Goal: Find specific page/section: Find specific page/section

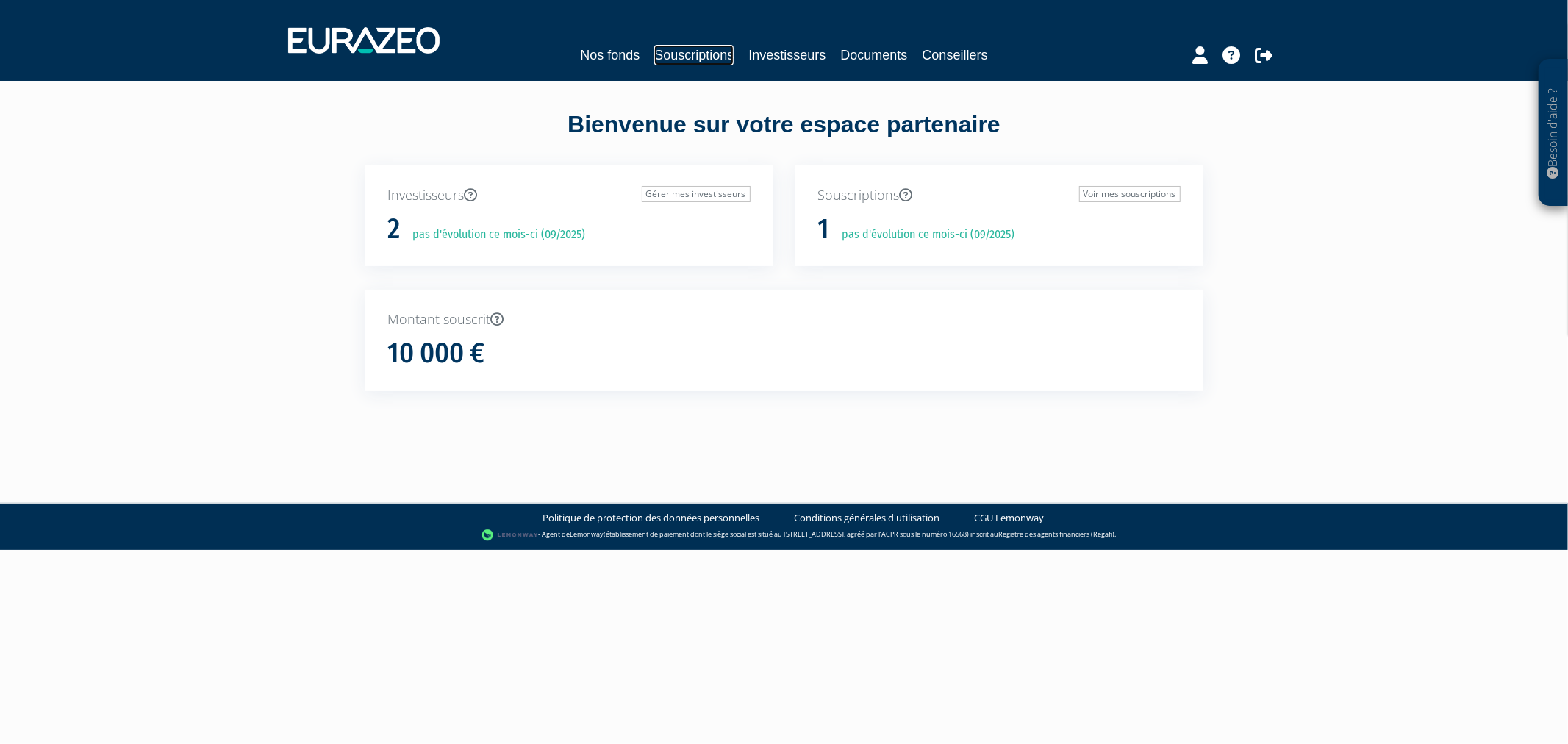
click at [695, 54] on link "Souscriptions" at bounding box center [694, 55] width 79 height 20
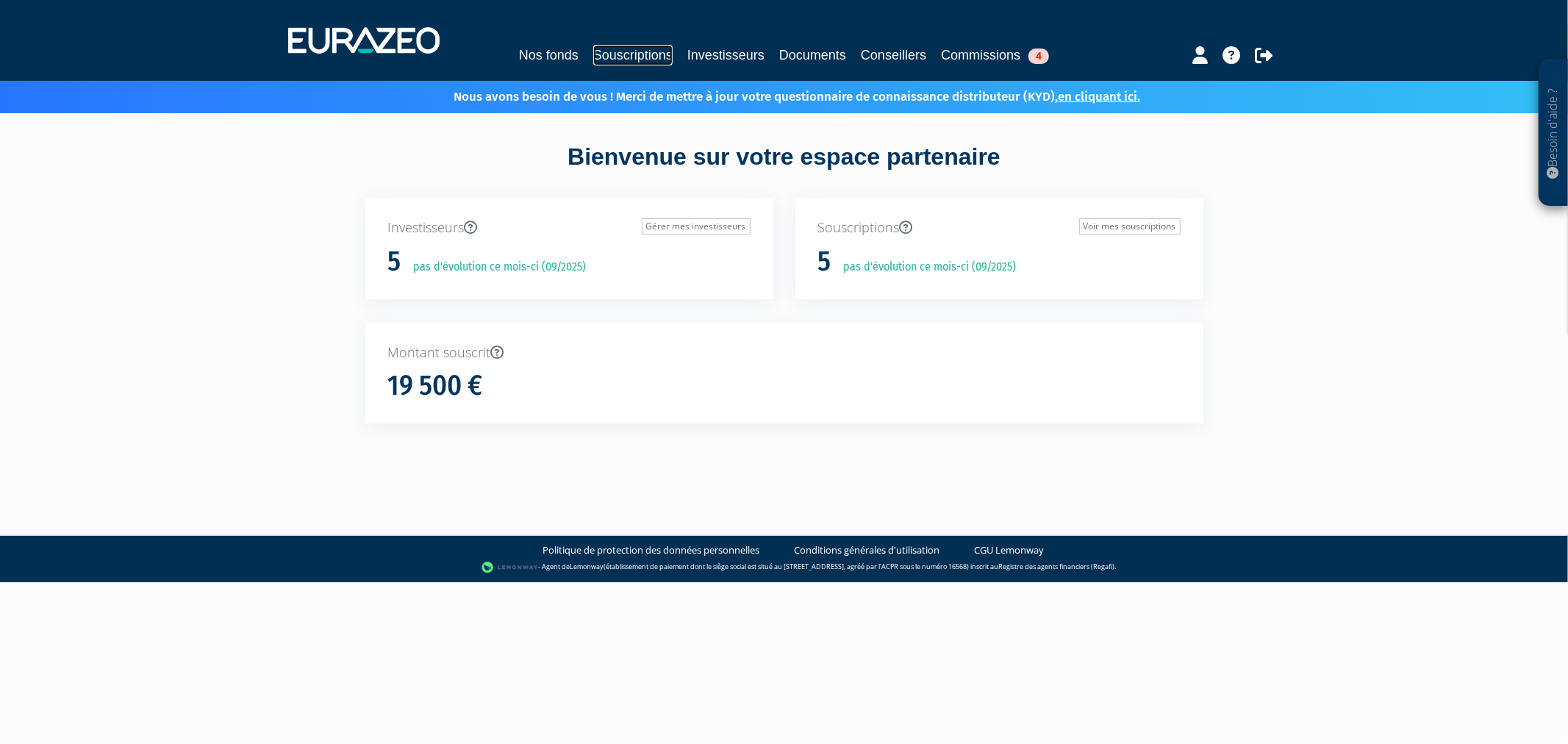
click at [643, 59] on link "Souscriptions" at bounding box center [633, 55] width 79 height 20
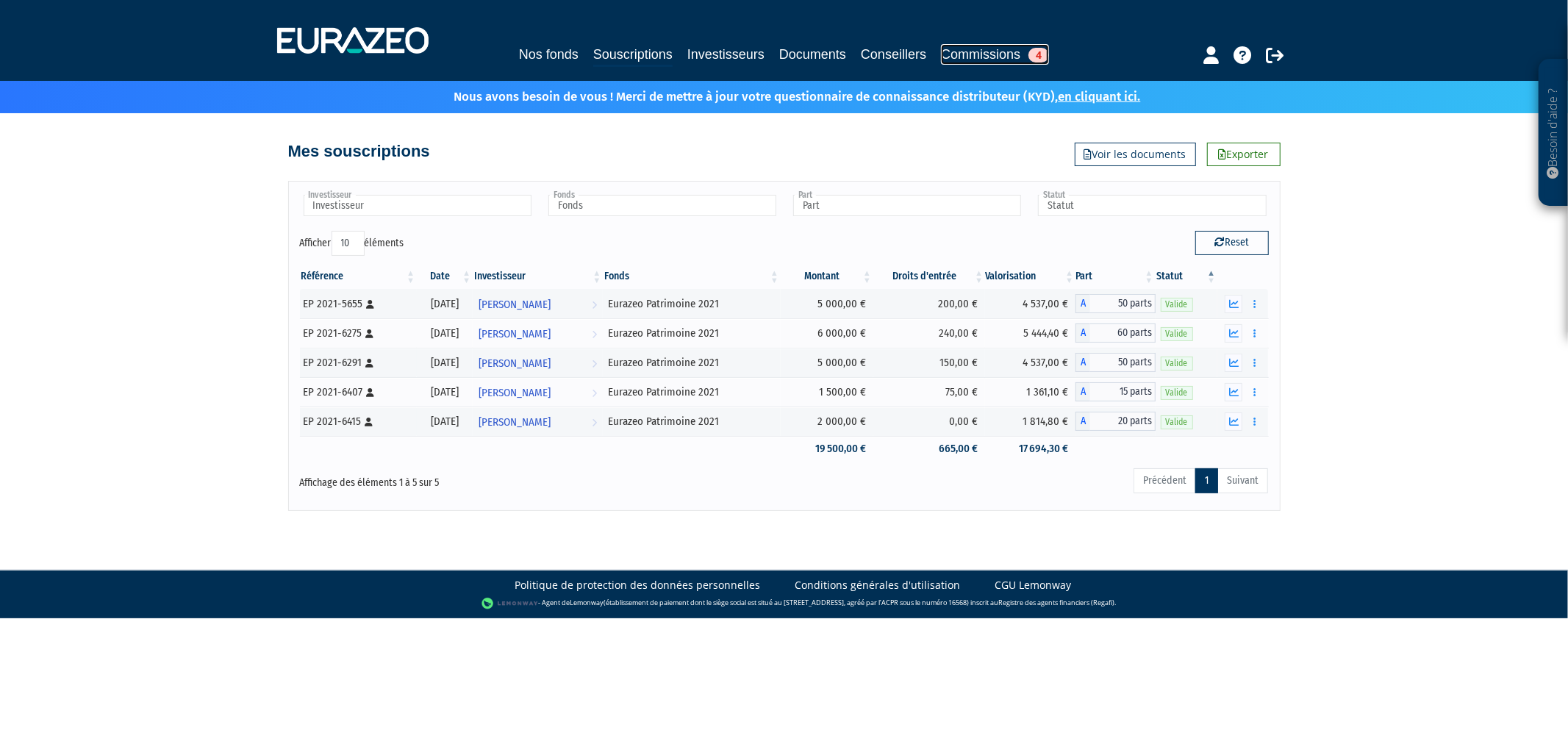
click at [1008, 50] on link "Commissions 4" at bounding box center [994, 55] width 108 height 20
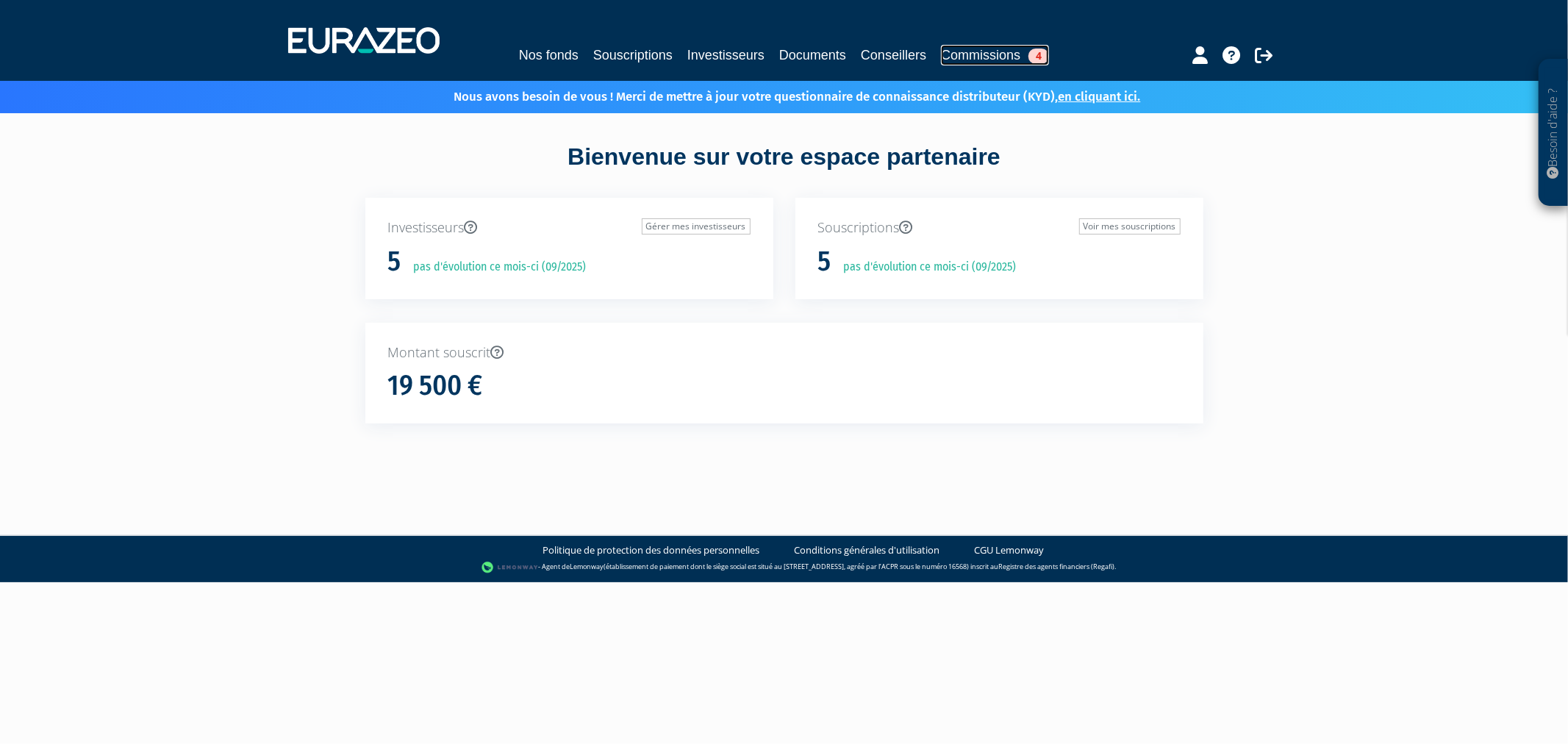
click at [1019, 49] on link "Commissions 4" at bounding box center [994, 55] width 108 height 20
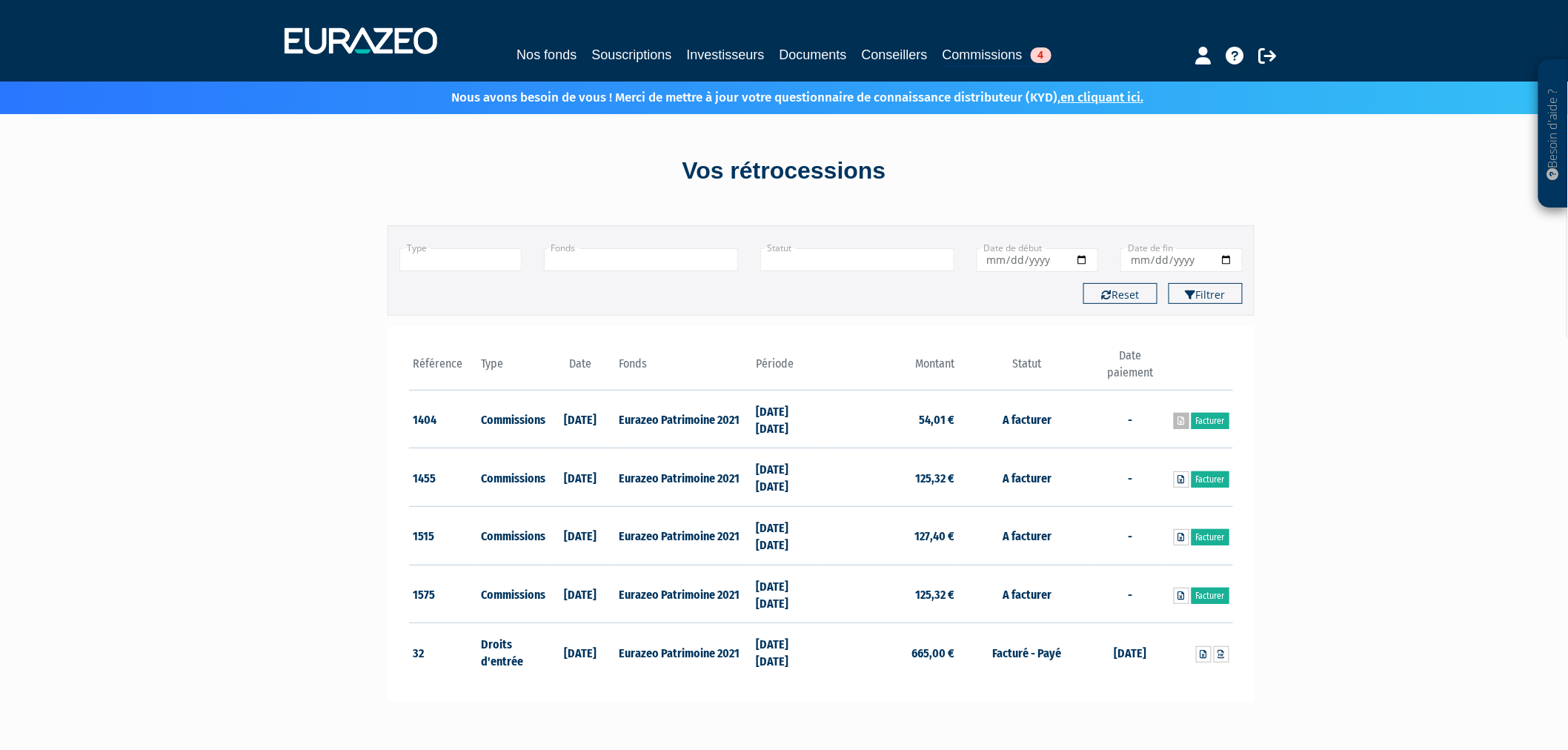
click at [1179, 418] on icon at bounding box center [1181, 421] width 7 height 9
click at [612, 61] on link "Souscriptions" at bounding box center [632, 55] width 80 height 20
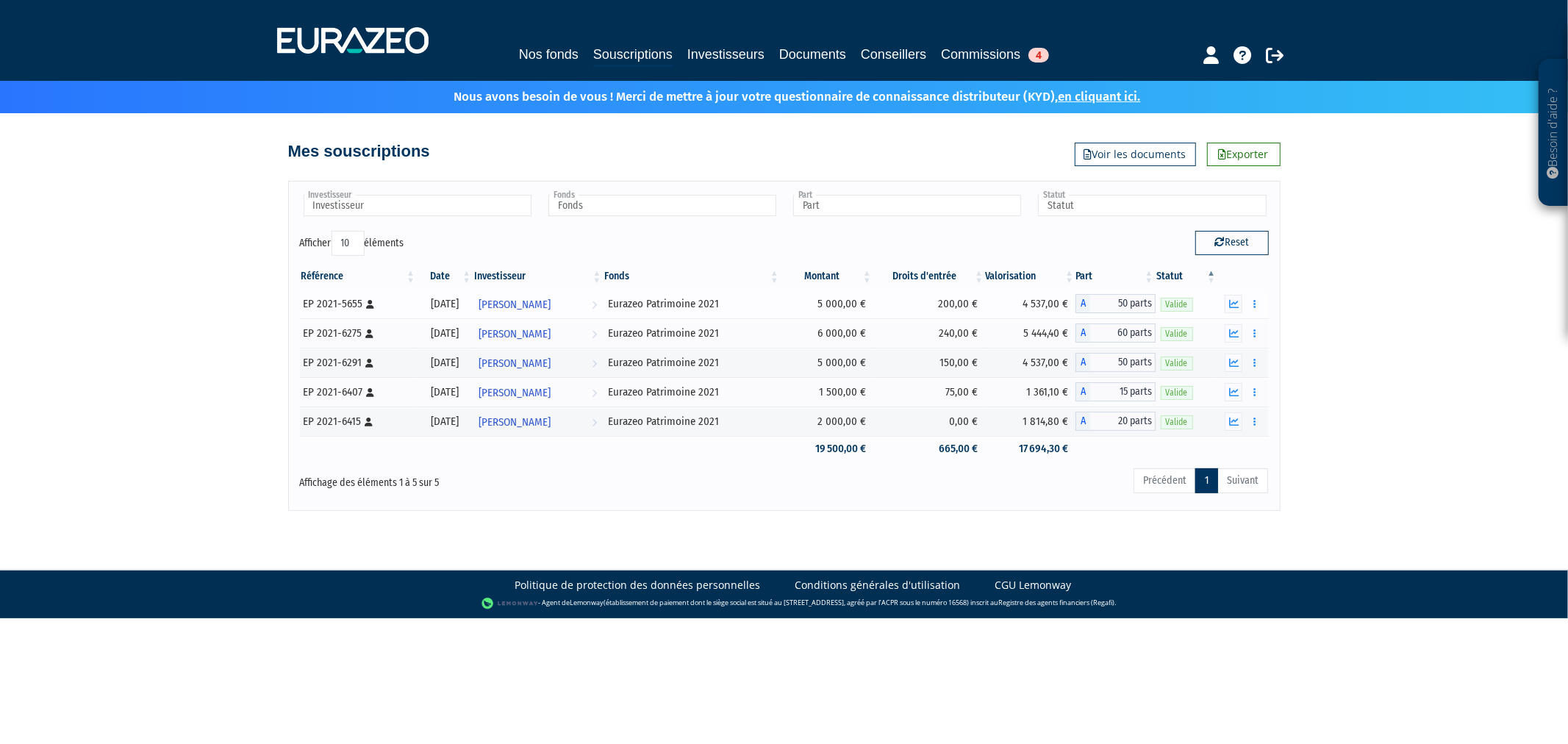
click at [340, 306] on div "EP 2021-5655 [Français] Personne physique" at bounding box center [359, 304] width 109 height 16
copy div "5655"
click at [625, 207] on input "text" at bounding box center [662, 205] width 228 height 21
type input "Fonds"
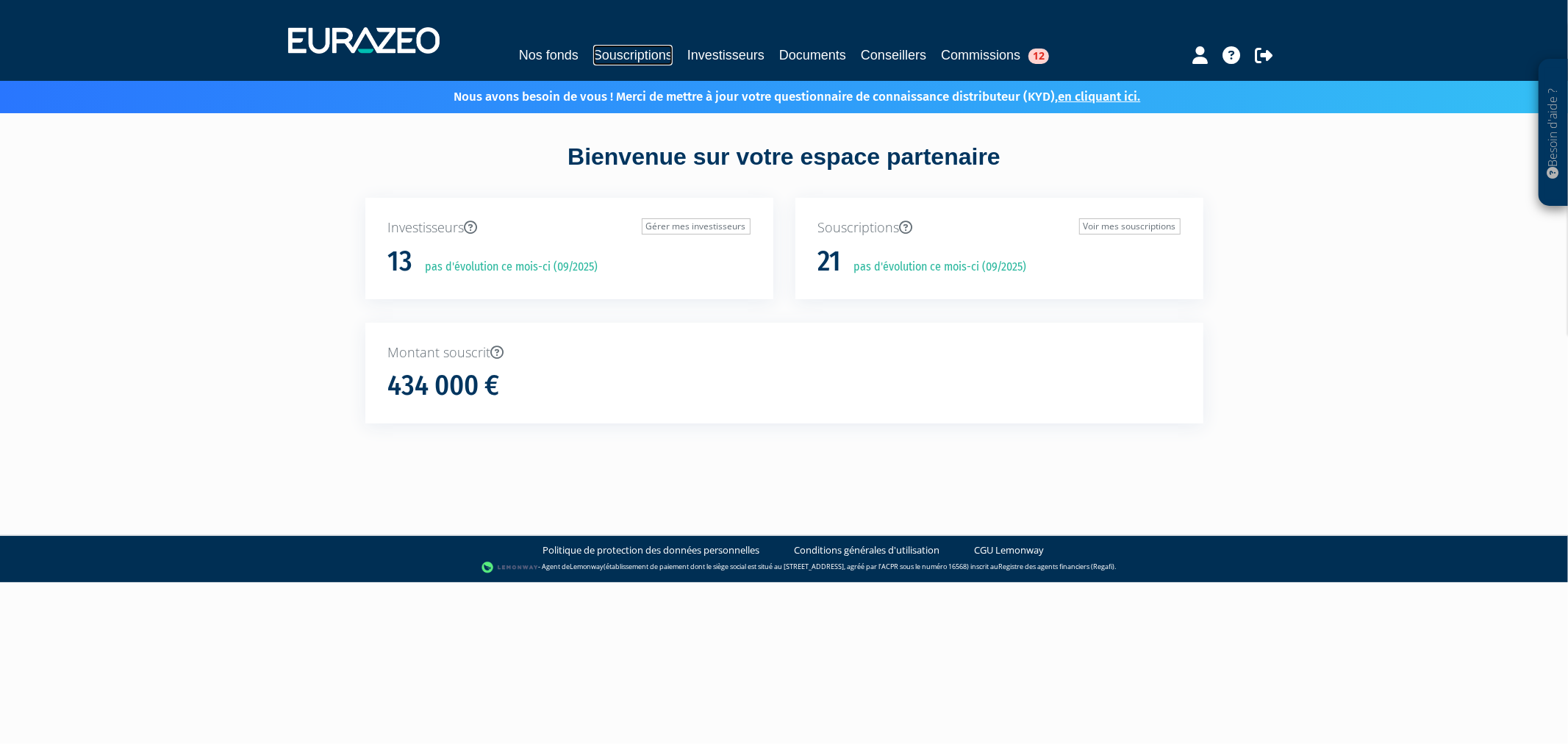
click at [633, 60] on link "Souscriptions" at bounding box center [633, 55] width 79 height 20
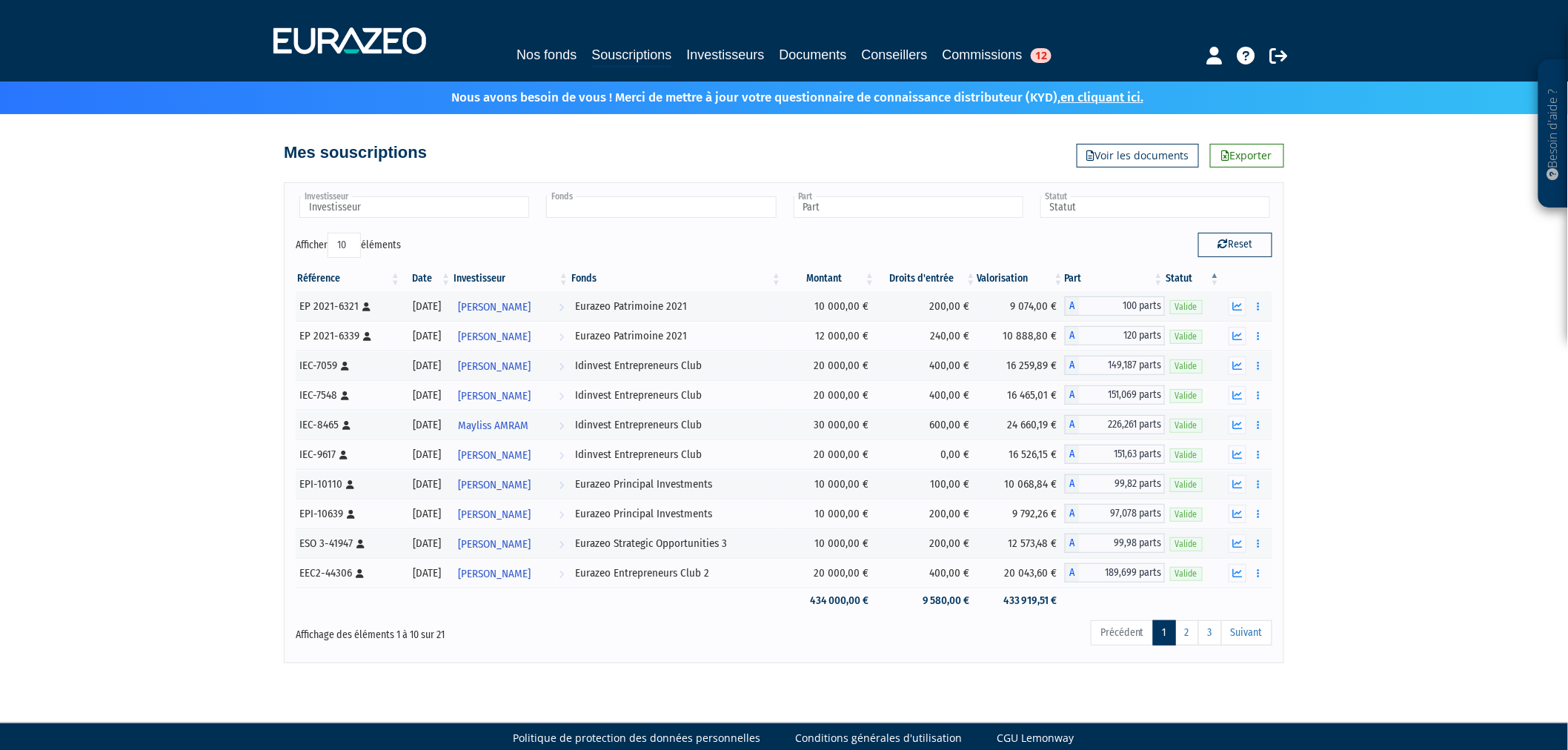
click at [688, 204] on input "text" at bounding box center [661, 207] width 230 height 21
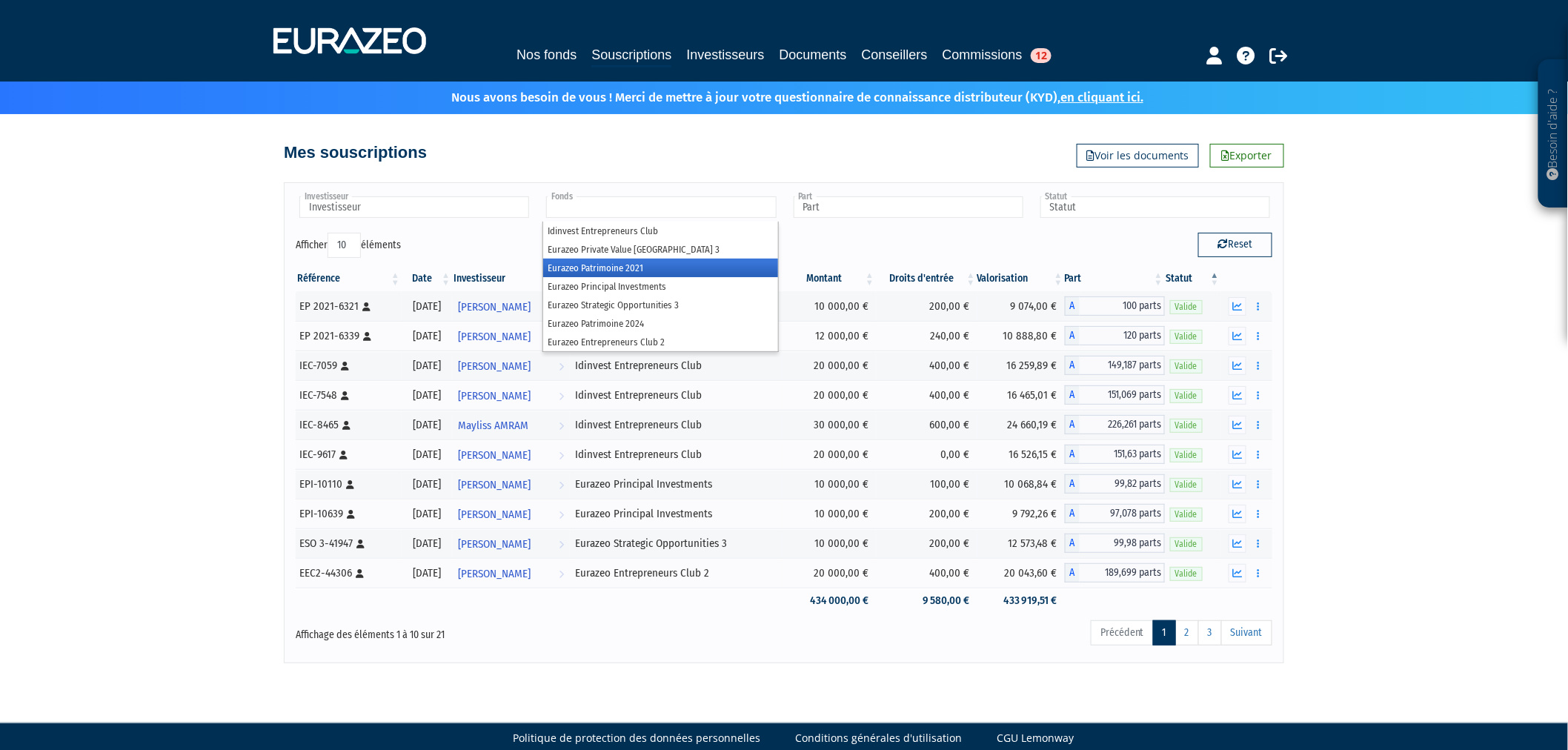
click at [701, 263] on li "Eurazeo Patrimoine 2021" at bounding box center [660, 268] width 234 height 19
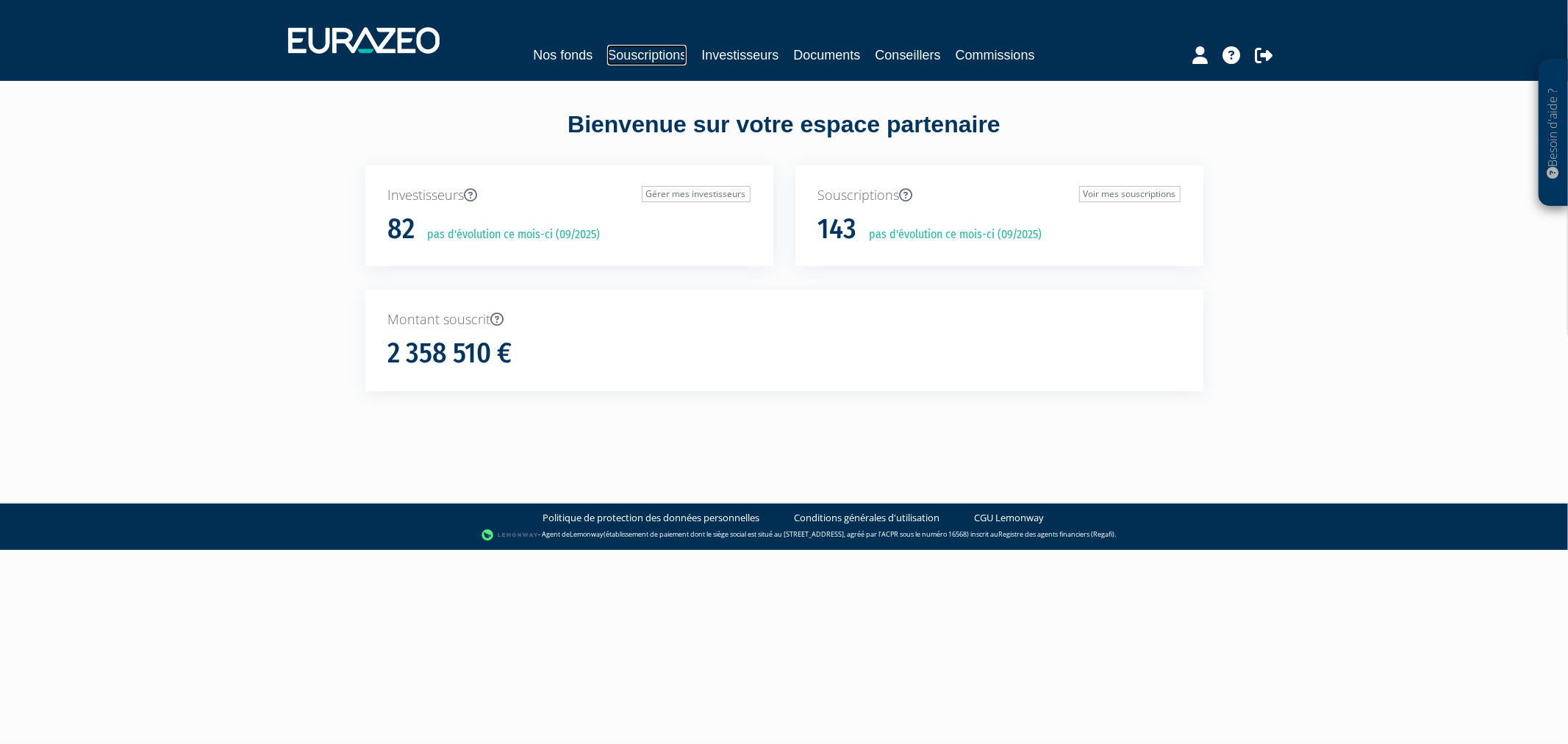
click at [607, 55] on link "Souscriptions" at bounding box center [647, 55] width 79 height 20
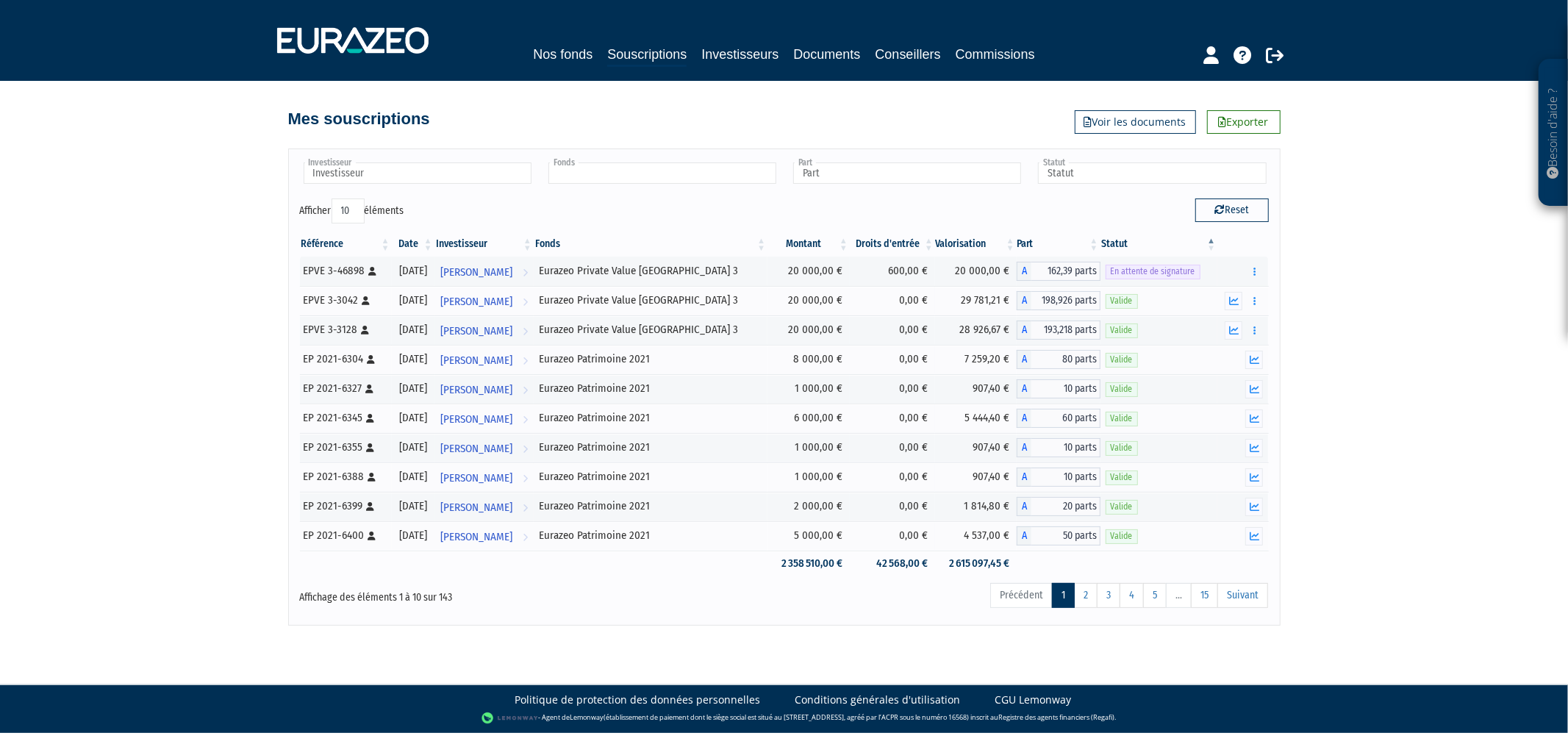
click at [664, 178] on input "text" at bounding box center [662, 173] width 228 height 21
type input "Fonds"
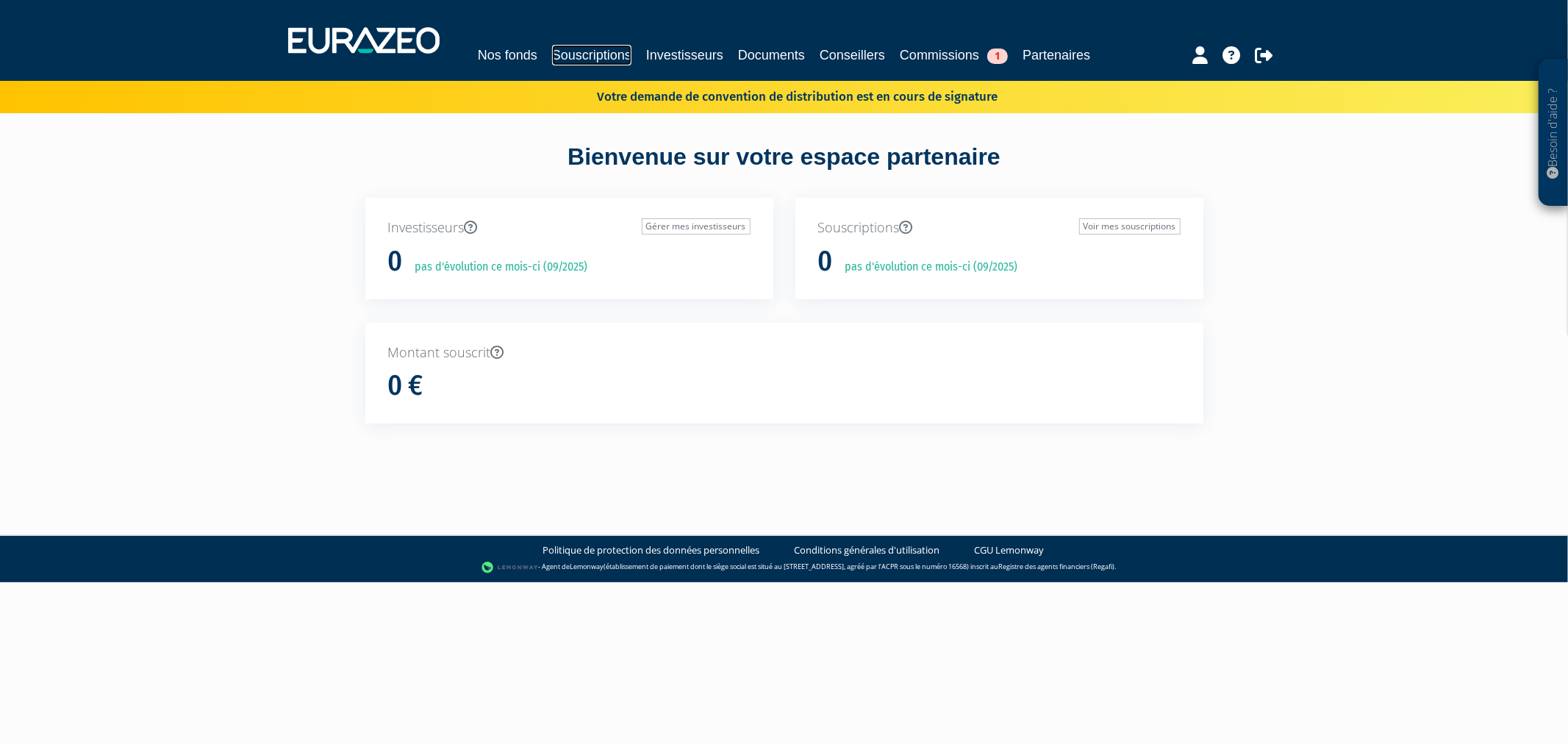
click at [590, 45] on link "Souscriptions" at bounding box center [591, 55] width 79 height 20
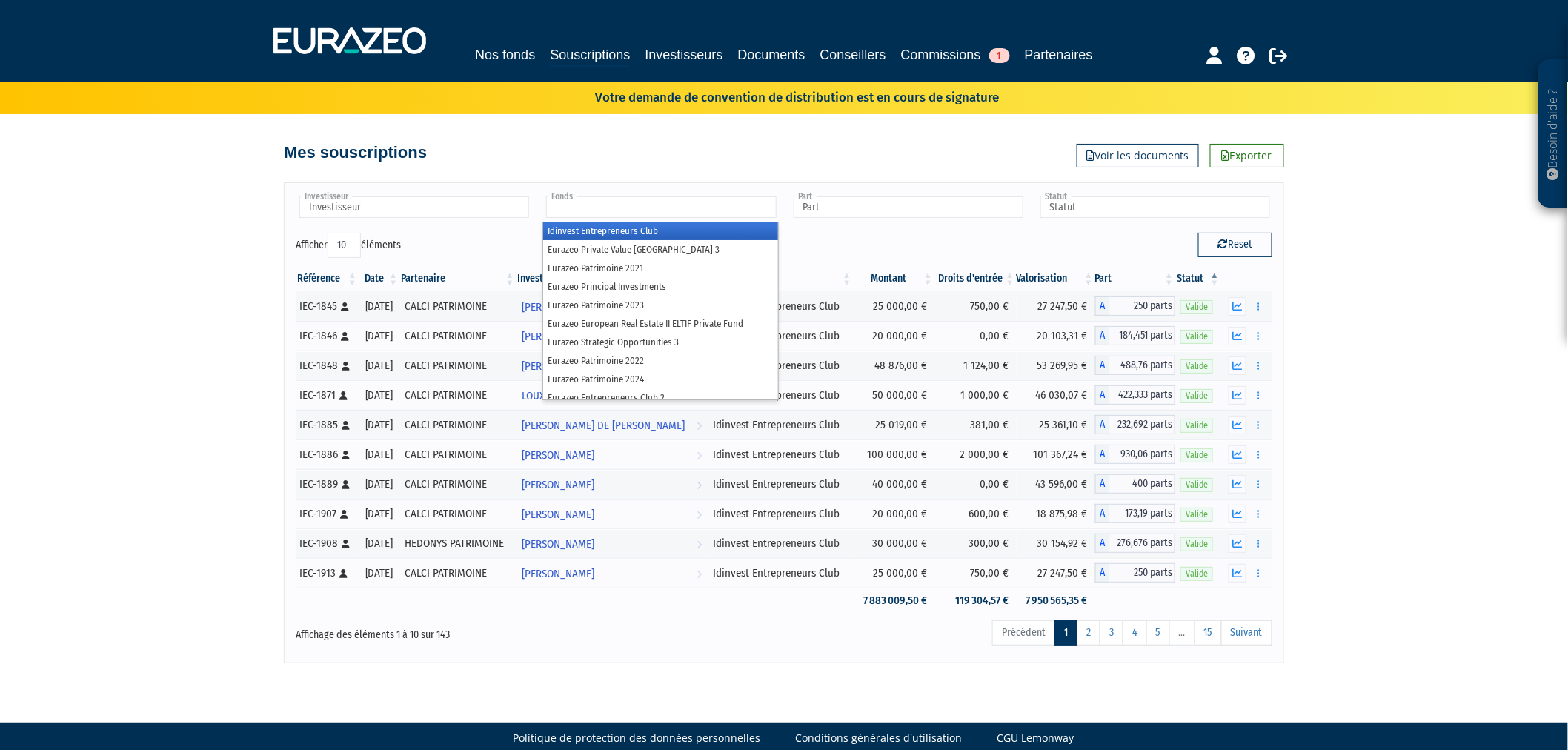
click at [603, 218] on input "text" at bounding box center [661, 207] width 230 height 21
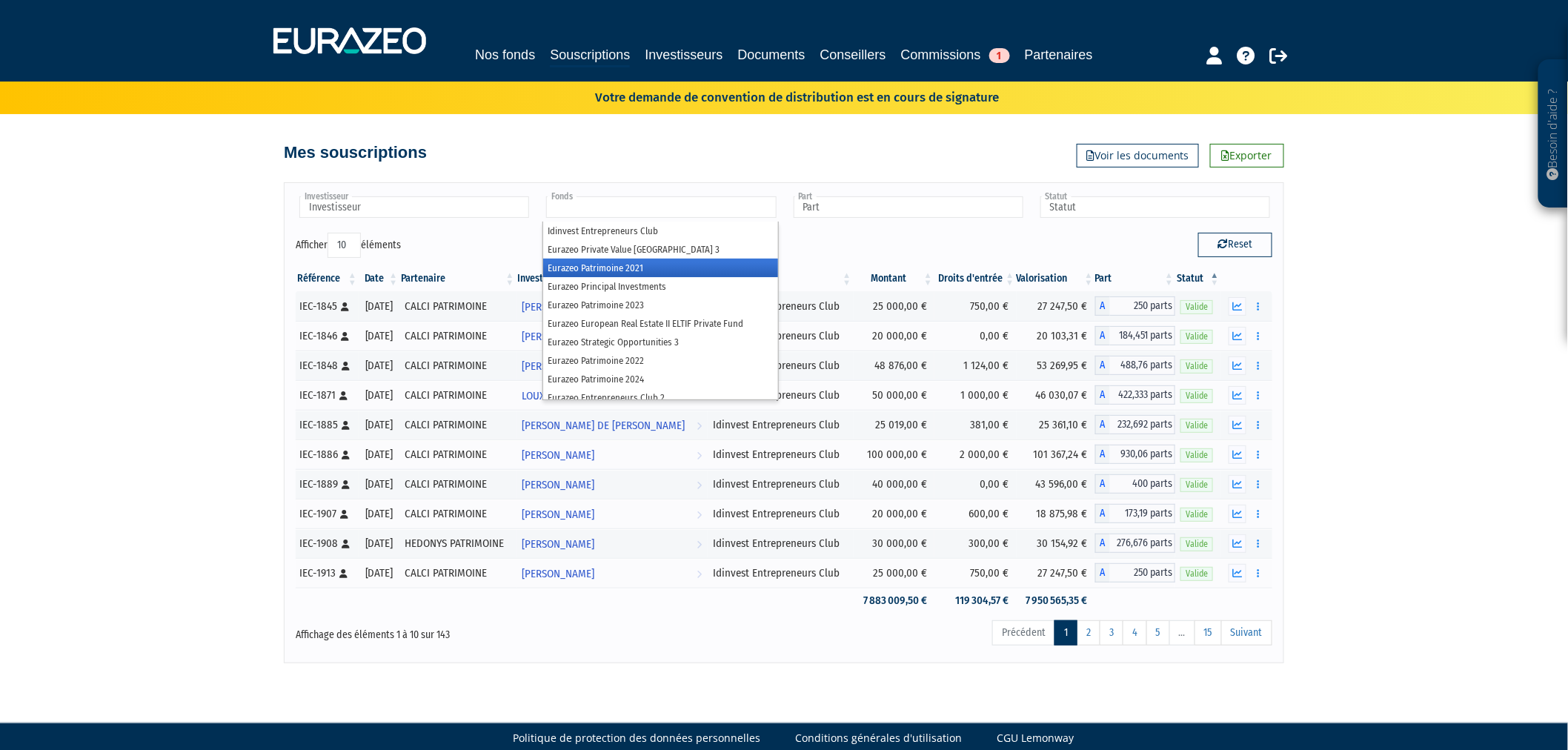
click at [627, 278] on li "Eurazeo Patrimoine 2021" at bounding box center [660, 268] width 234 height 19
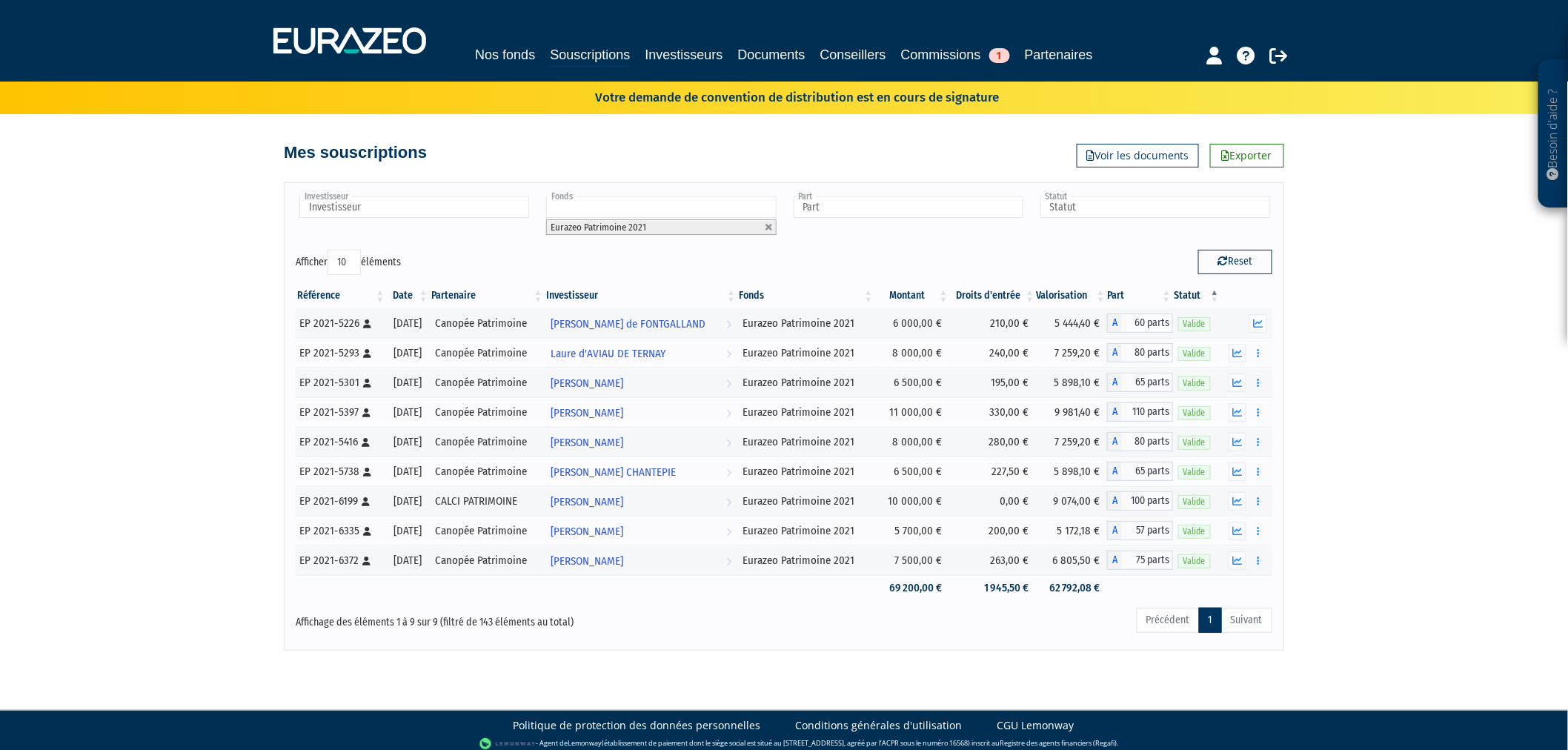
click at [359, 275] on select "10 25 50 100" at bounding box center [345, 262] width 34 height 25
select select "100"
click at [331, 268] on select "10 25 50 100" at bounding box center [345, 262] width 34 height 25
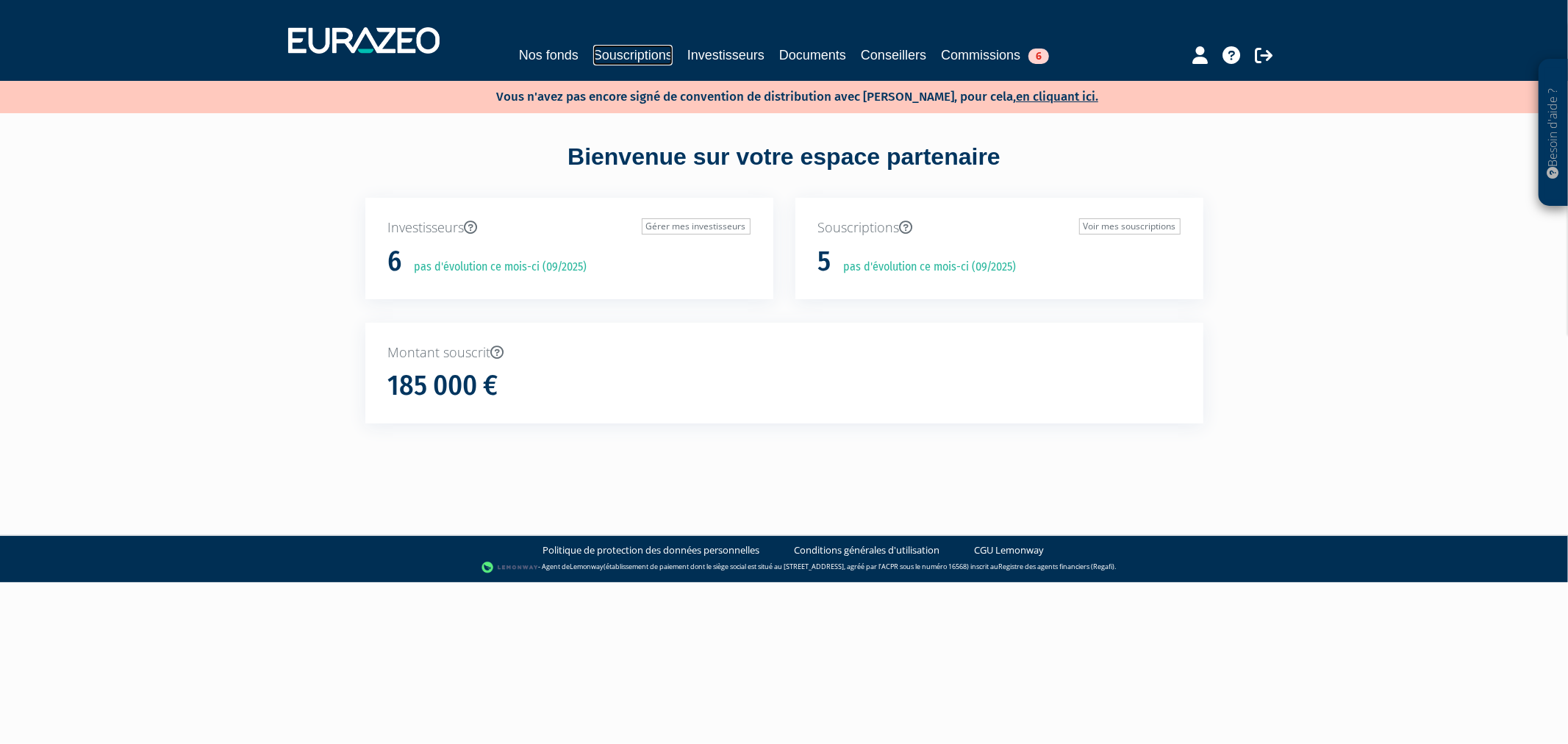
click at [644, 55] on link "Souscriptions" at bounding box center [633, 55] width 79 height 20
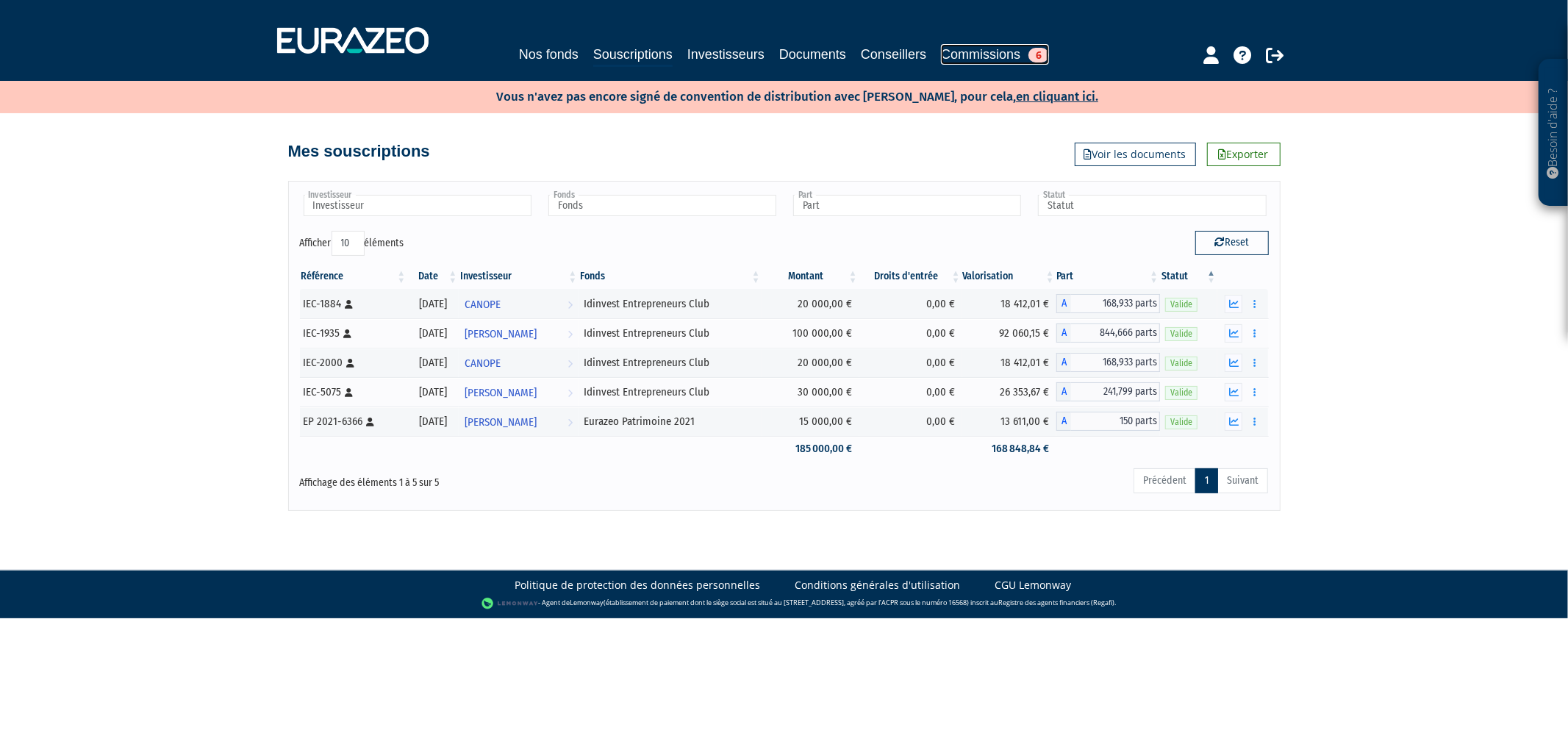
click at [1034, 49] on link "Commissions 6" at bounding box center [994, 55] width 108 height 20
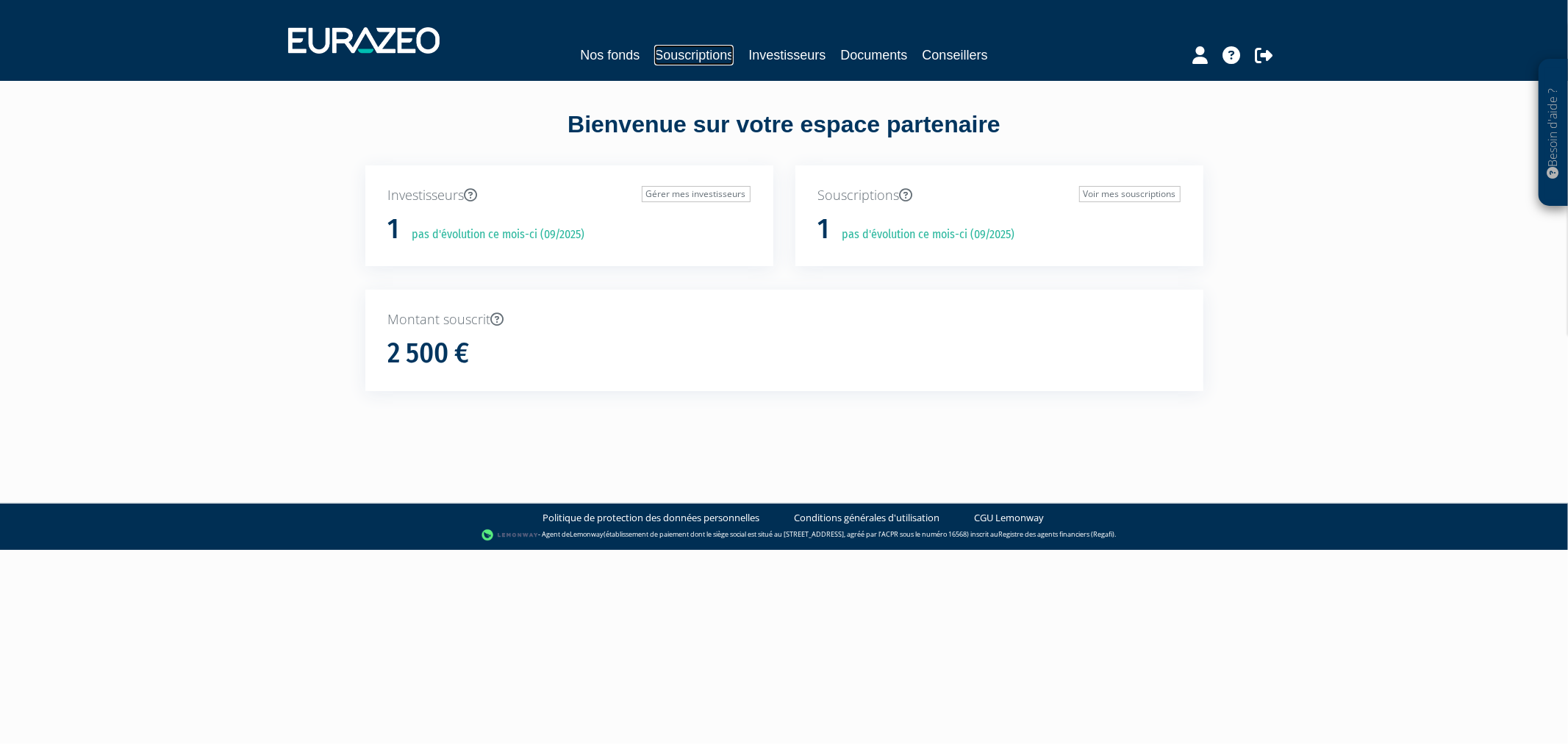
click at [679, 52] on link "Souscriptions" at bounding box center [694, 55] width 79 height 20
click at [1007, 55] on link "Commissions" at bounding box center [995, 55] width 79 height 20
click at [1204, 44] on link at bounding box center [1199, 53] width 16 height 29
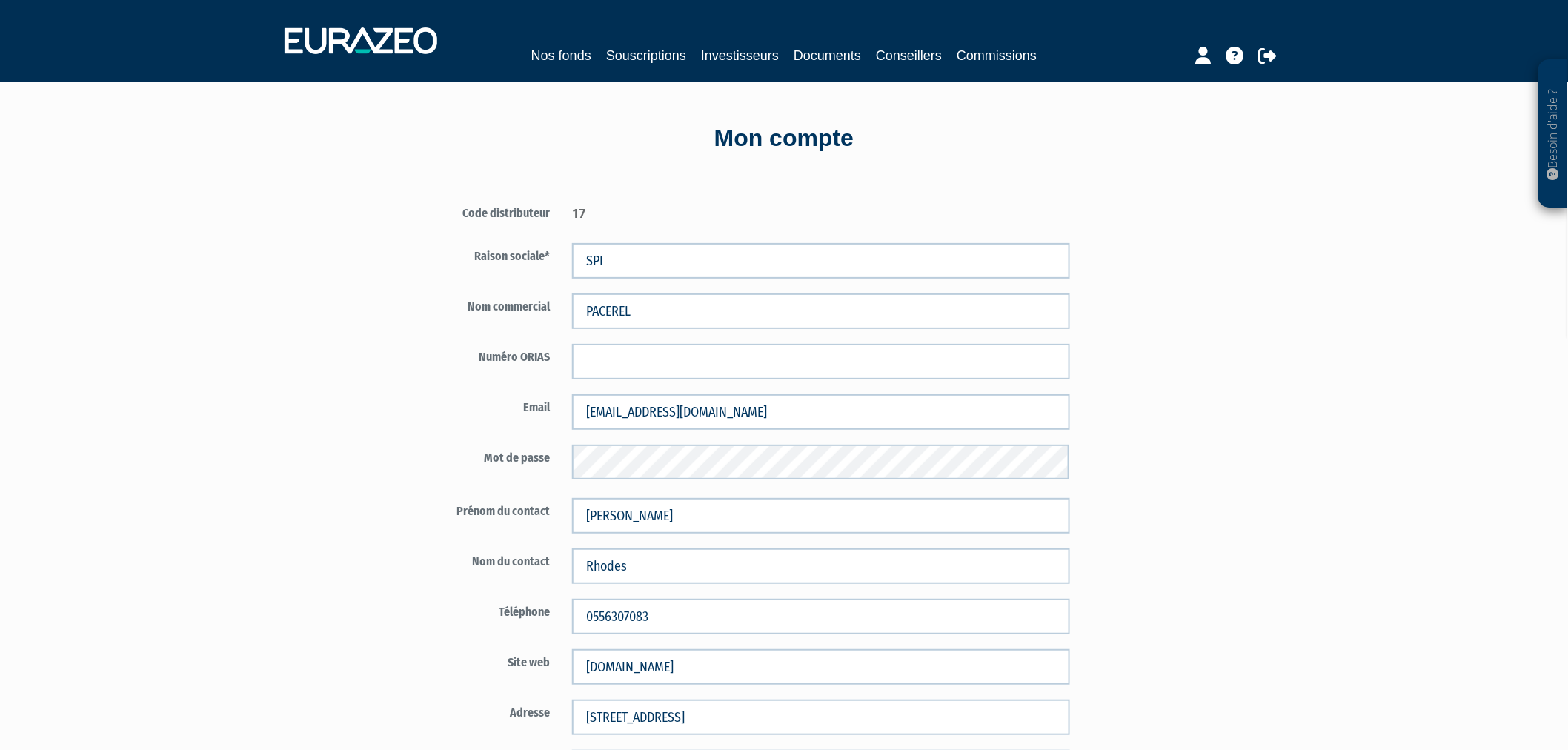
click at [1068, 52] on div "Nos fonds Souscriptions Investisseurs Documents Conseillers Commissions" at bounding box center [784, 56] width 681 height 20
click at [634, 52] on link "Souscriptions" at bounding box center [647, 56] width 80 height 20
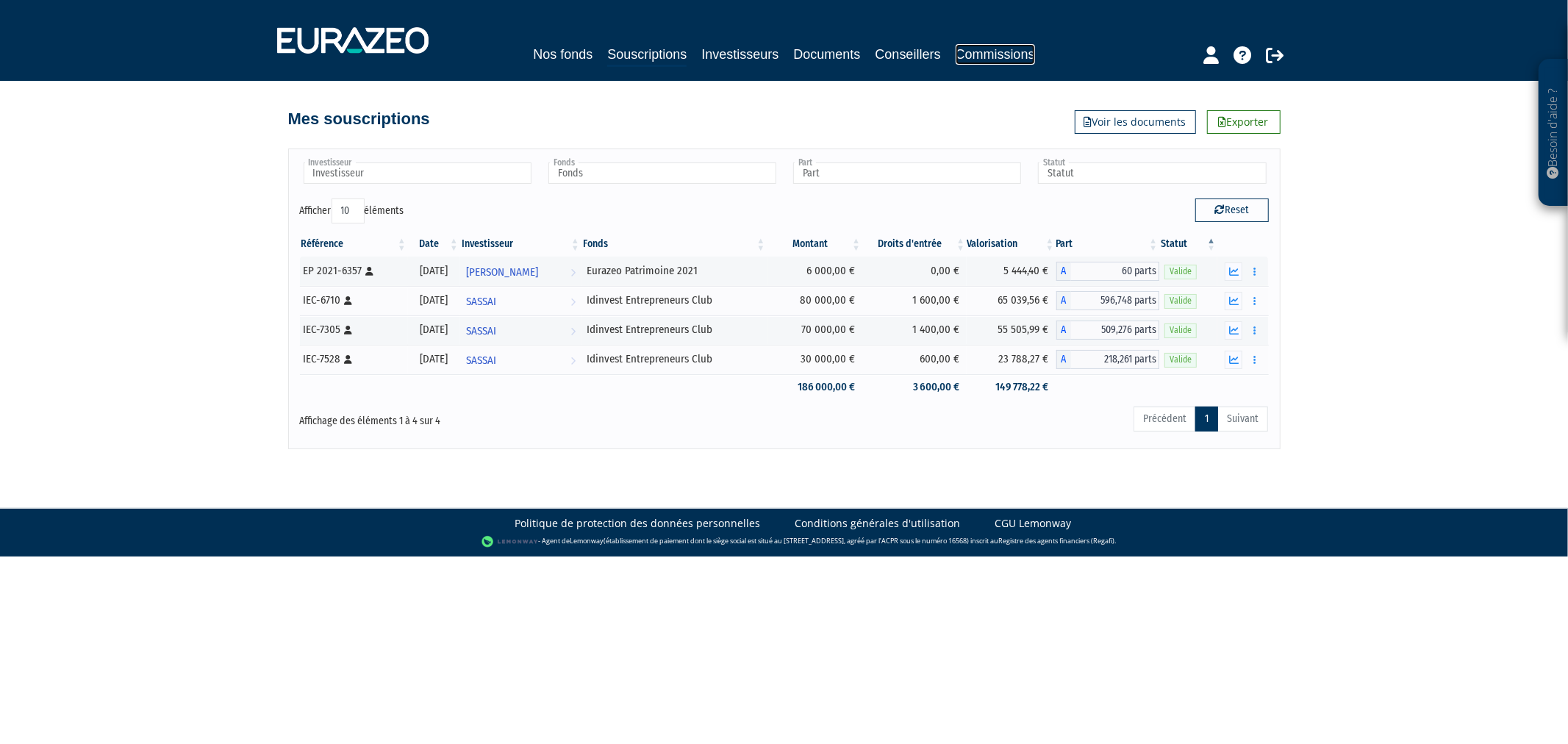
click at [1035, 54] on link "Commissions" at bounding box center [995, 55] width 79 height 20
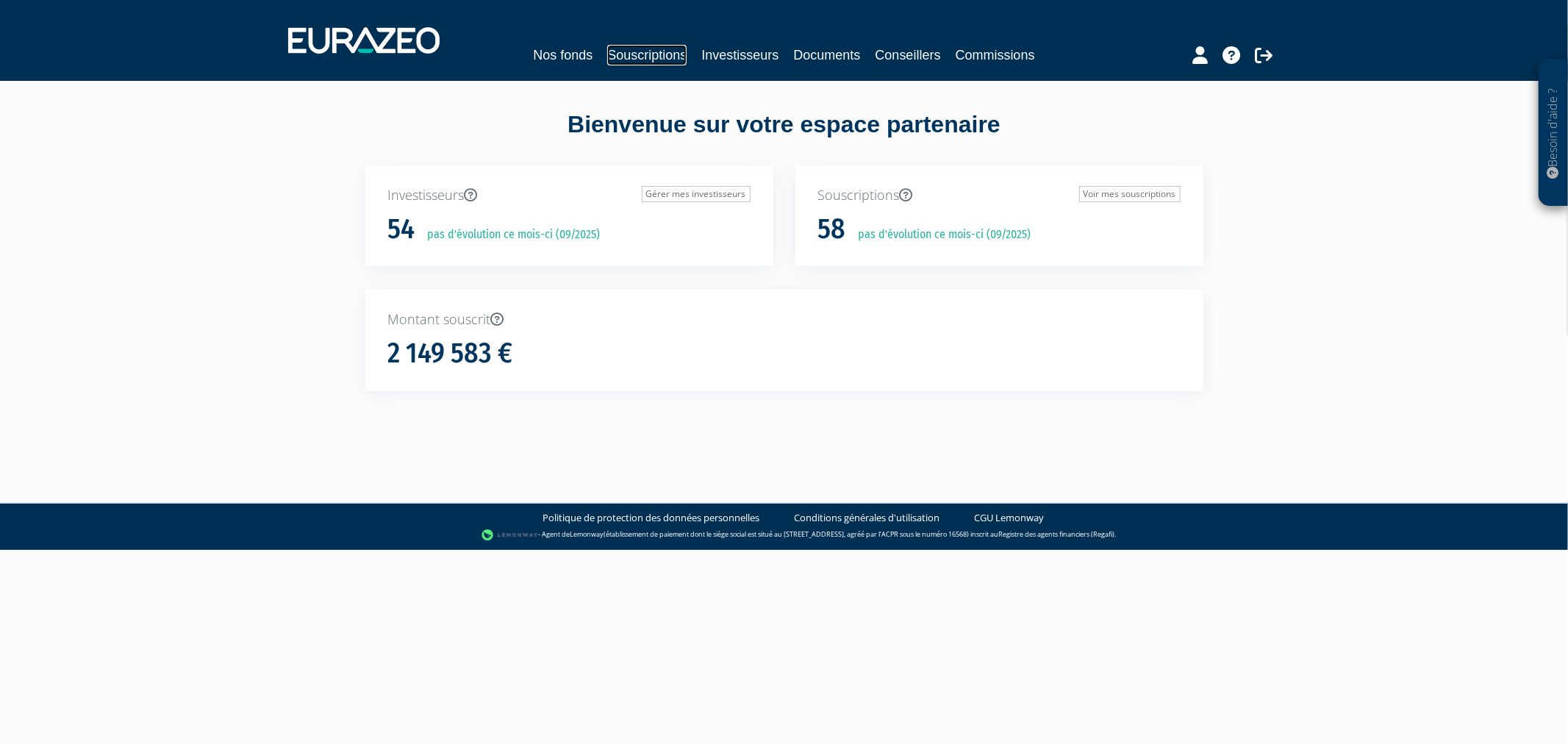
click at [607, 49] on link "Souscriptions" at bounding box center [647, 55] width 79 height 20
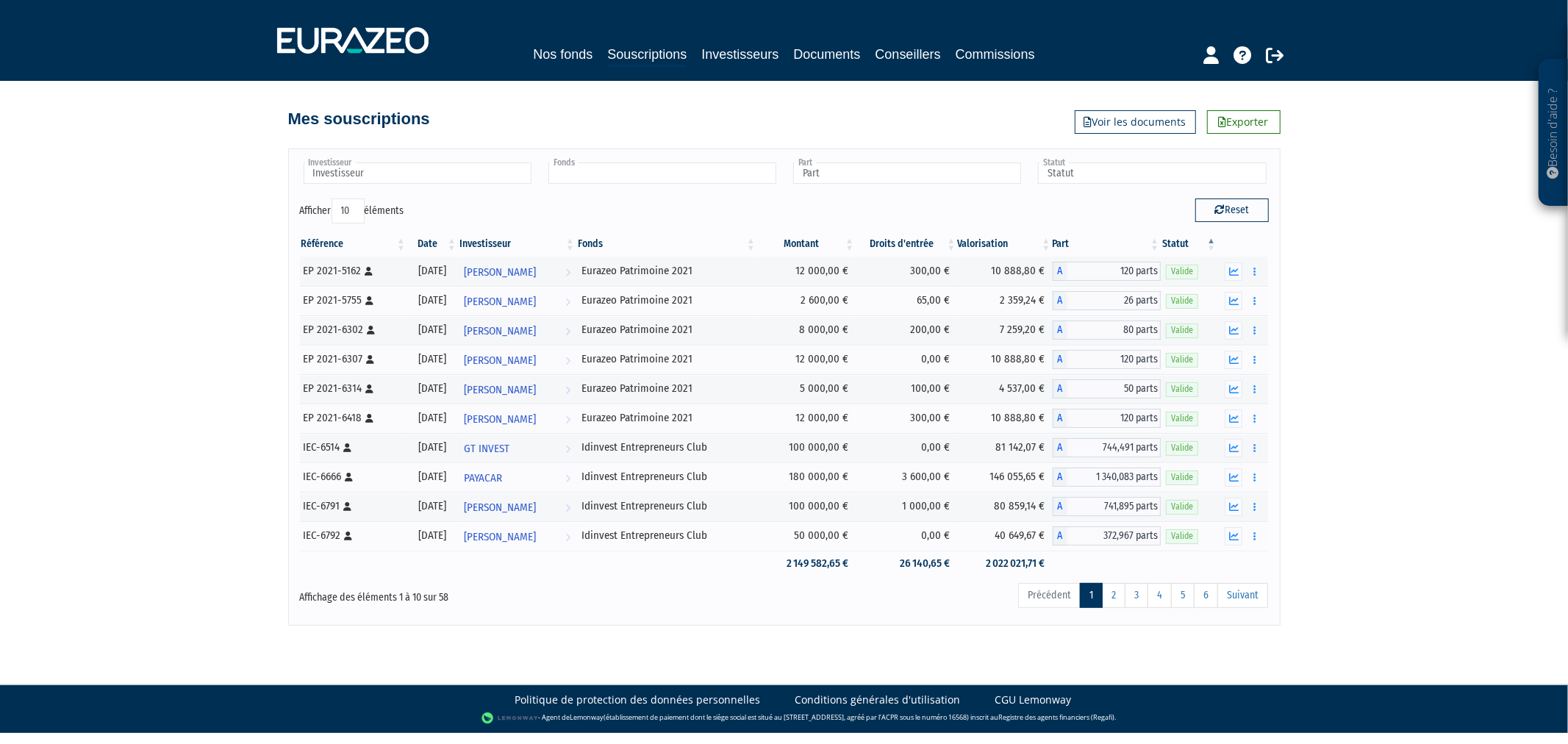
click at [696, 170] on input "text" at bounding box center [662, 173] width 228 height 21
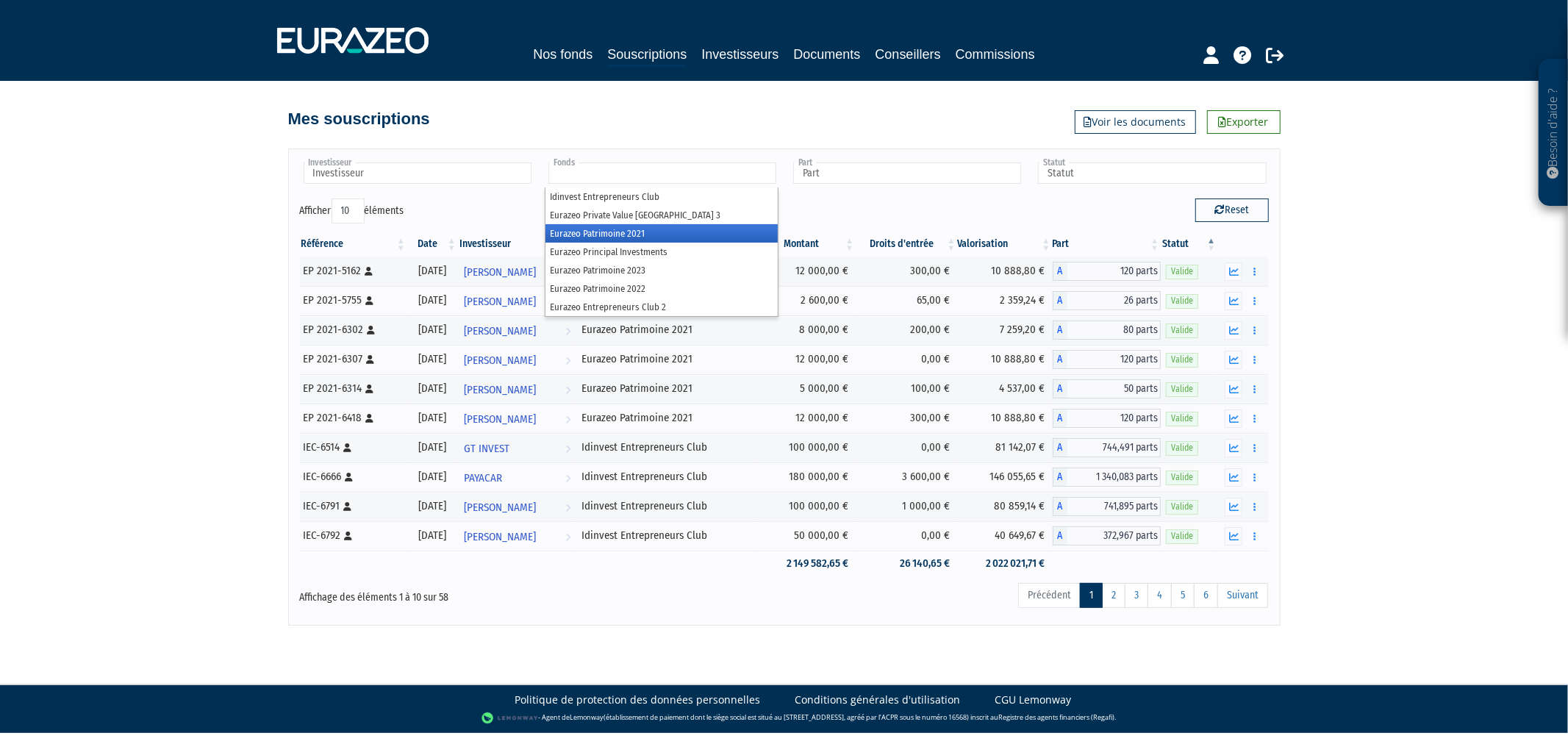
click at [678, 232] on li "Eurazeo Patrimoine 2021" at bounding box center [661, 234] width 232 height 18
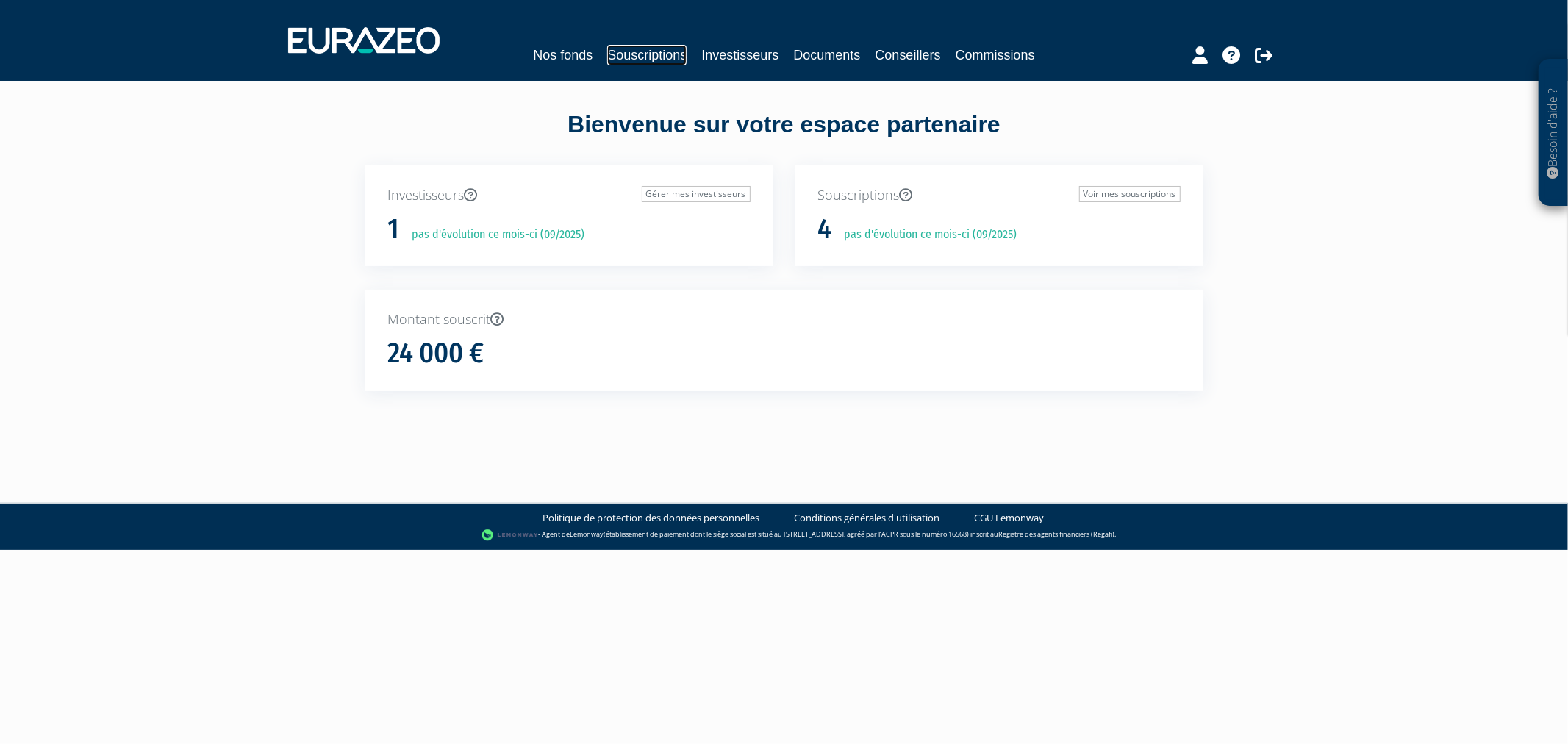
click at [632, 57] on link "Souscriptions" at bounding box center [647, 55] width 79 height 20
click at [673, 46] on link "Souscriptions" at bounding box center [647, 55] width 79 height 20
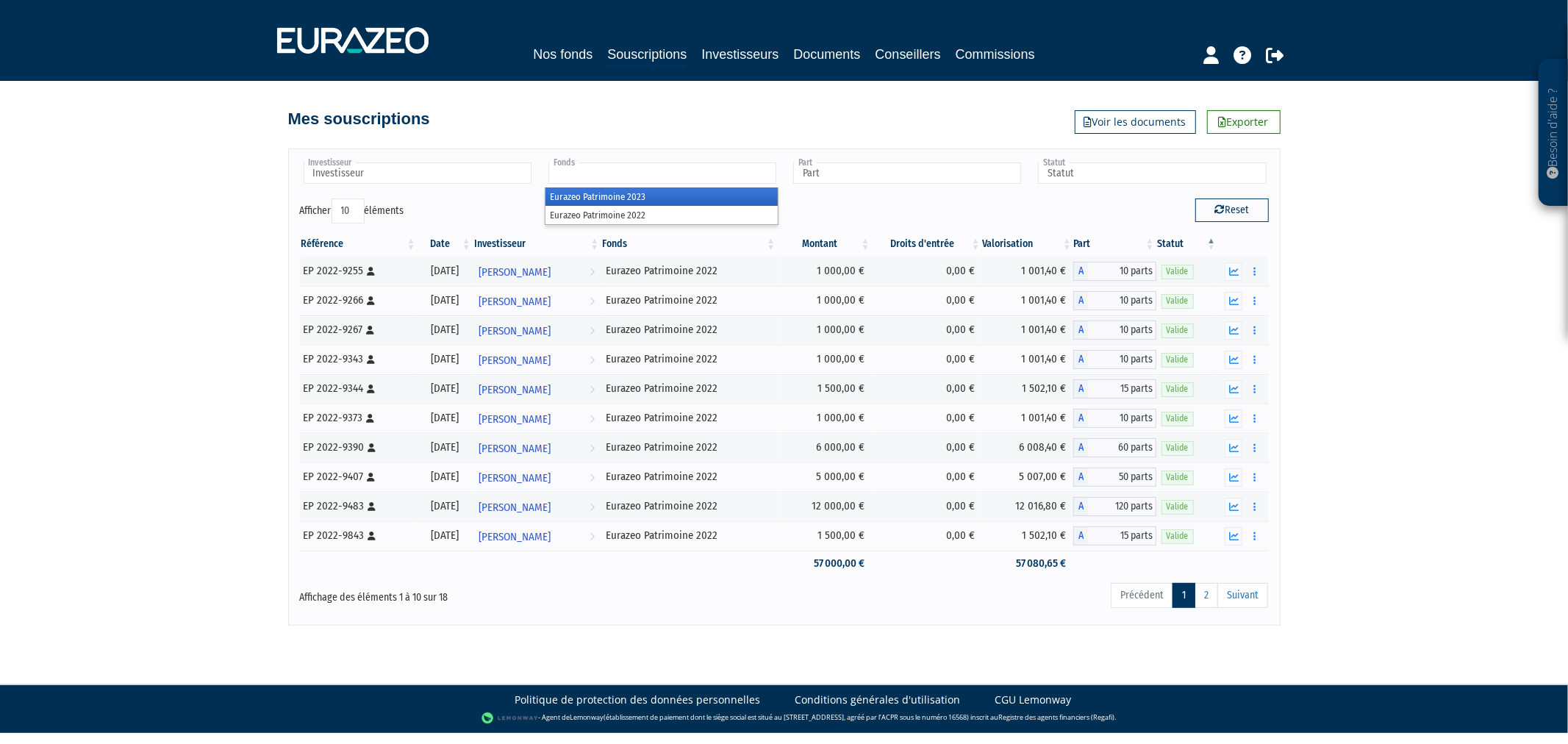
click at [715, 172] on input "text" at bounding box center [662, 173] width 228 height 21
click at [717, 208] on li "Eurazeo Patrimoine 2022" at bounding box center [661, 215] width 232 height 18
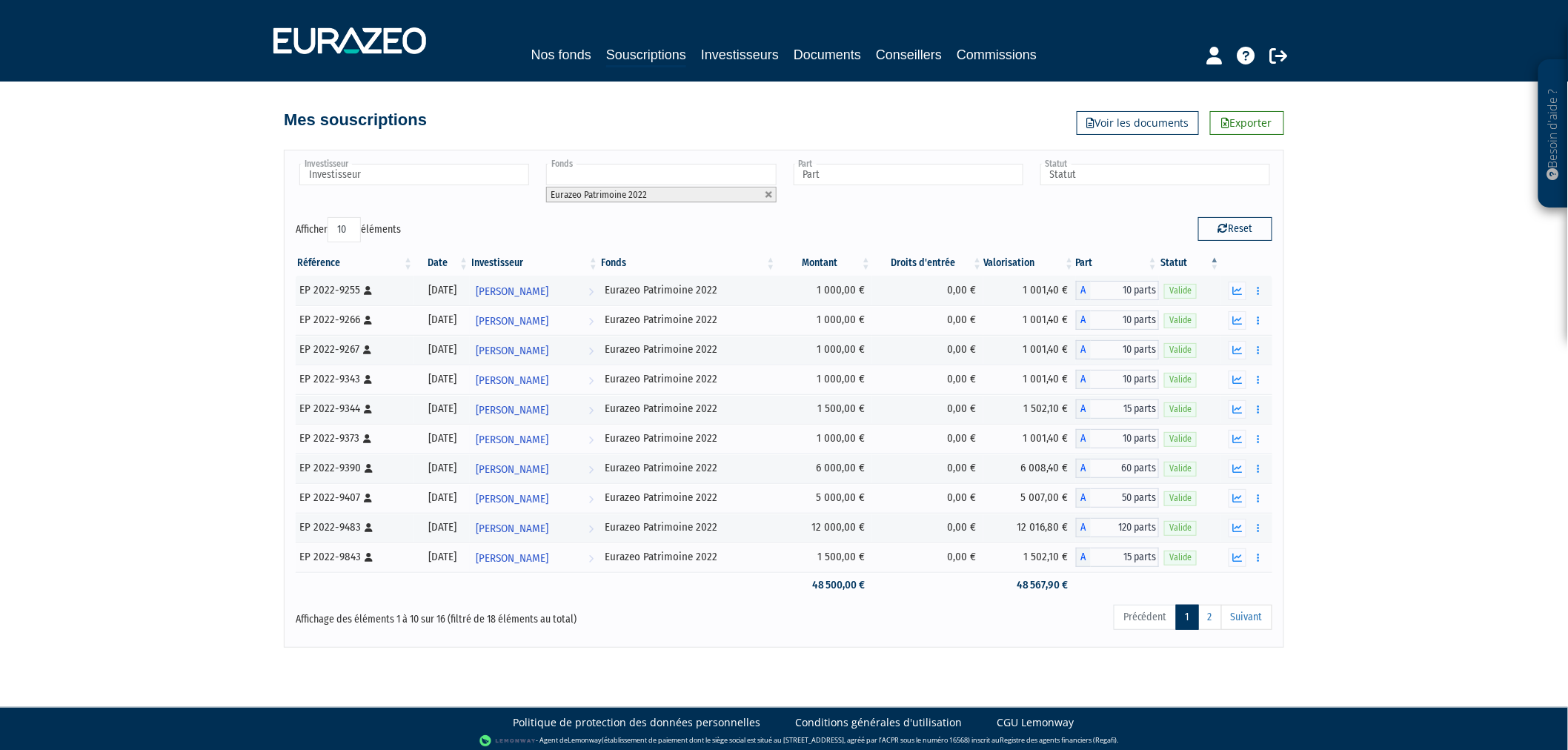
click at [348, 226] on select "10 25 50 100" at bounding box center [345, 229] width 34 height 25
select select "100"
click at [331, 217] on select "10 25 50 100" at bounding box center [345, 229] width 34 height 25
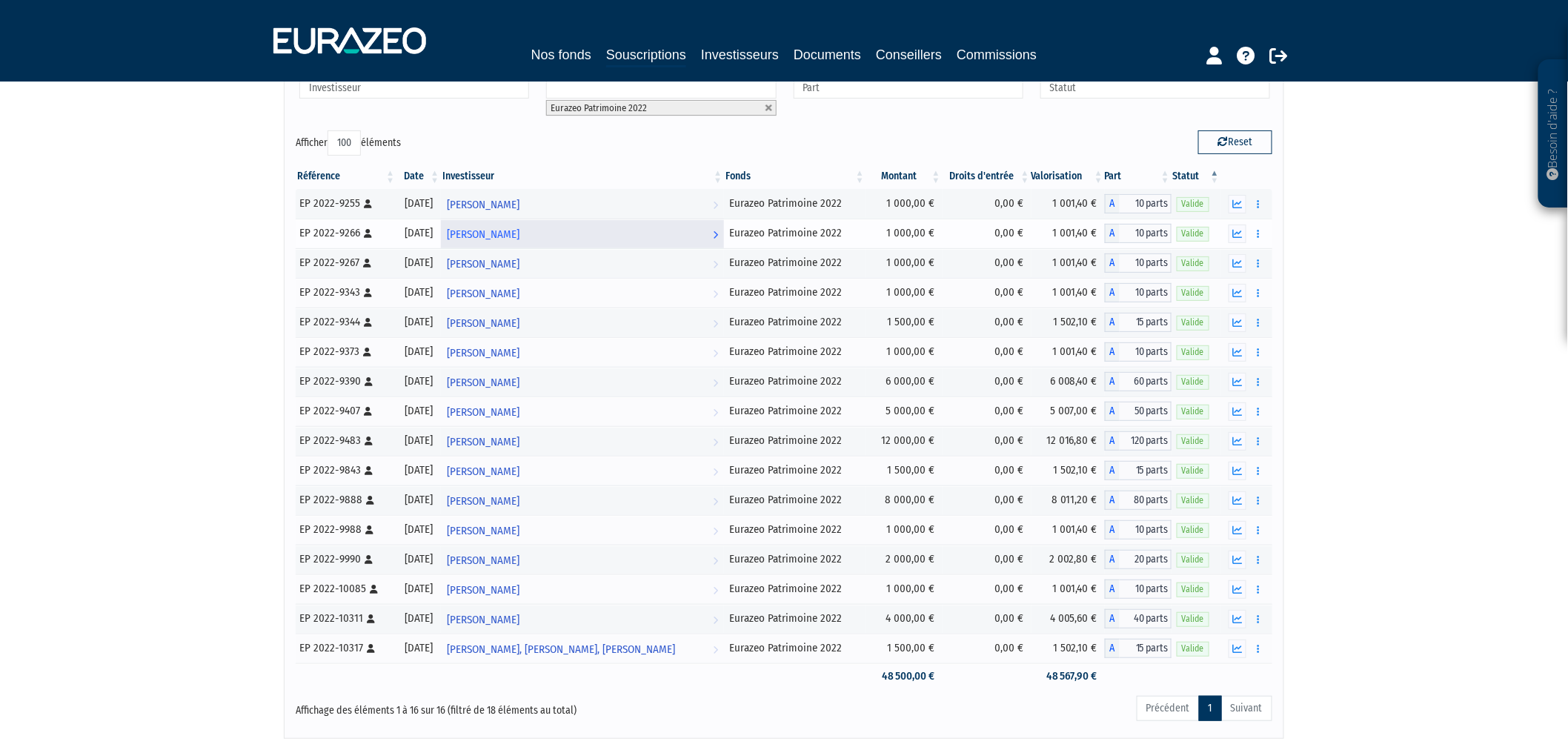
scroll to position [186, 0]
